Goal: Task Accomplishment & Management: Use online tool/utility

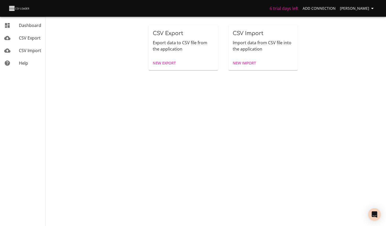
click at [258, 54] on div "CSV Import Import data from CSV file into the application" at bounding box center [262, 40] width 69 height 31
click at [251, 61] on span "New Import" at bounding box center [244, 63] width 23 height 7
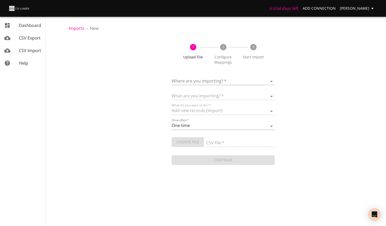
click at [236, 81] on body "6 trial days left Add Connection [PERSON_NAME] CSV Export CSV Import Help Impor…" at bounding box center [193, 113] width 386 height 226
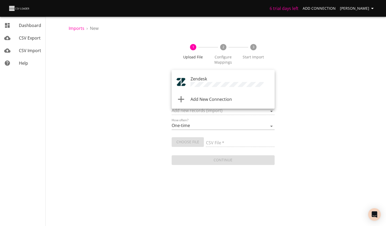
click at [210, 80] on div "Zendesk" at bounding box center [230, 82] width 80 height 13
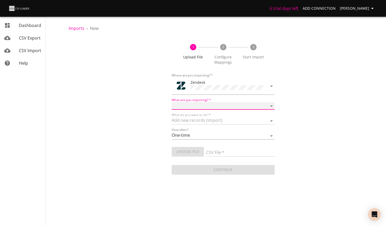
click at [233, 103] on select "Article categories Articles Comments Organizations Ticket forms Tickets Users" at bounding box center [223, 106] width 103 height 8
select select "tickets"
click at [172, 102] on select "Article categories Articles Comments Organizations Ticket forms Tickets Users" at bounding box center [223, 106] width 103 height 8
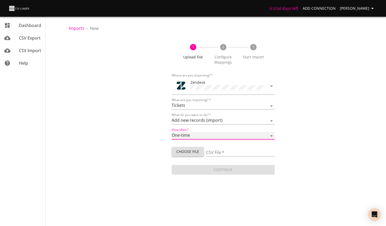
click at [243, 134] on select "One-time Auto import" at bounding box center [223, 136] width 103 height 8
click at [358, 129] on div "1 Upload File 2 Configure Mappings 3 Start Import Where are you importing?   * …" at bounding box center [223, 107] width 309 height 138
click at [239, 151] on input "CSV File   *" at bounding box center [240, 153] width 69 height 8
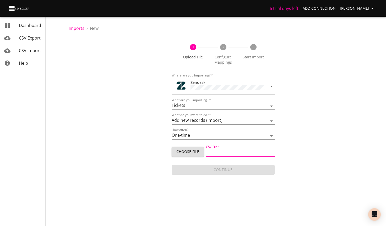
type input "Trigger test Zendesk upload [DATE].csv"
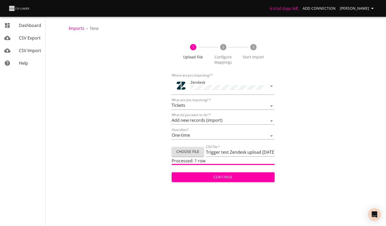
click at [229, 178] on span "Continue" at bounding box center [223, 177] width 95 height 7
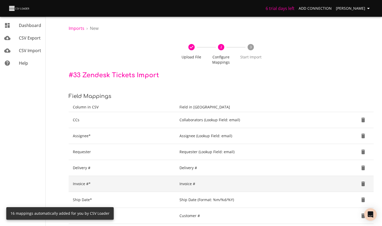
scroll to position [204, 0]
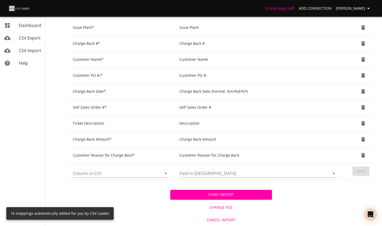
click at [242, 194] on span "Start Import" at bounding box center [220, 194] width 93 height 7
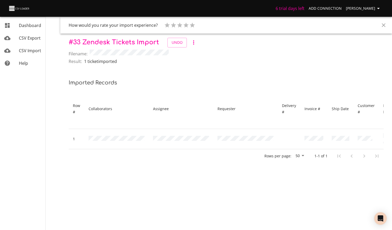
click at [305, 72] on div "Imports › # 33 Zendesk Tickets Import How would you rate your import experience…" at bounding box center [226, 87] width 332 height 175
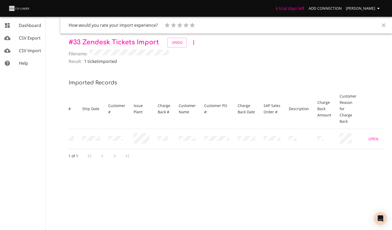
scroll to position [0, 249]
click at [262, 65] on div "Result: 1 ticket imported" at bounding box center [226, 62] width 315 height 8
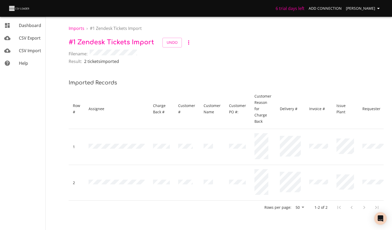
click at [252, 52] on div "Filename:" at bounding box center [226, 54] width 315 height 9
